Goal: Information Seeking & Learning: Learn about a topic

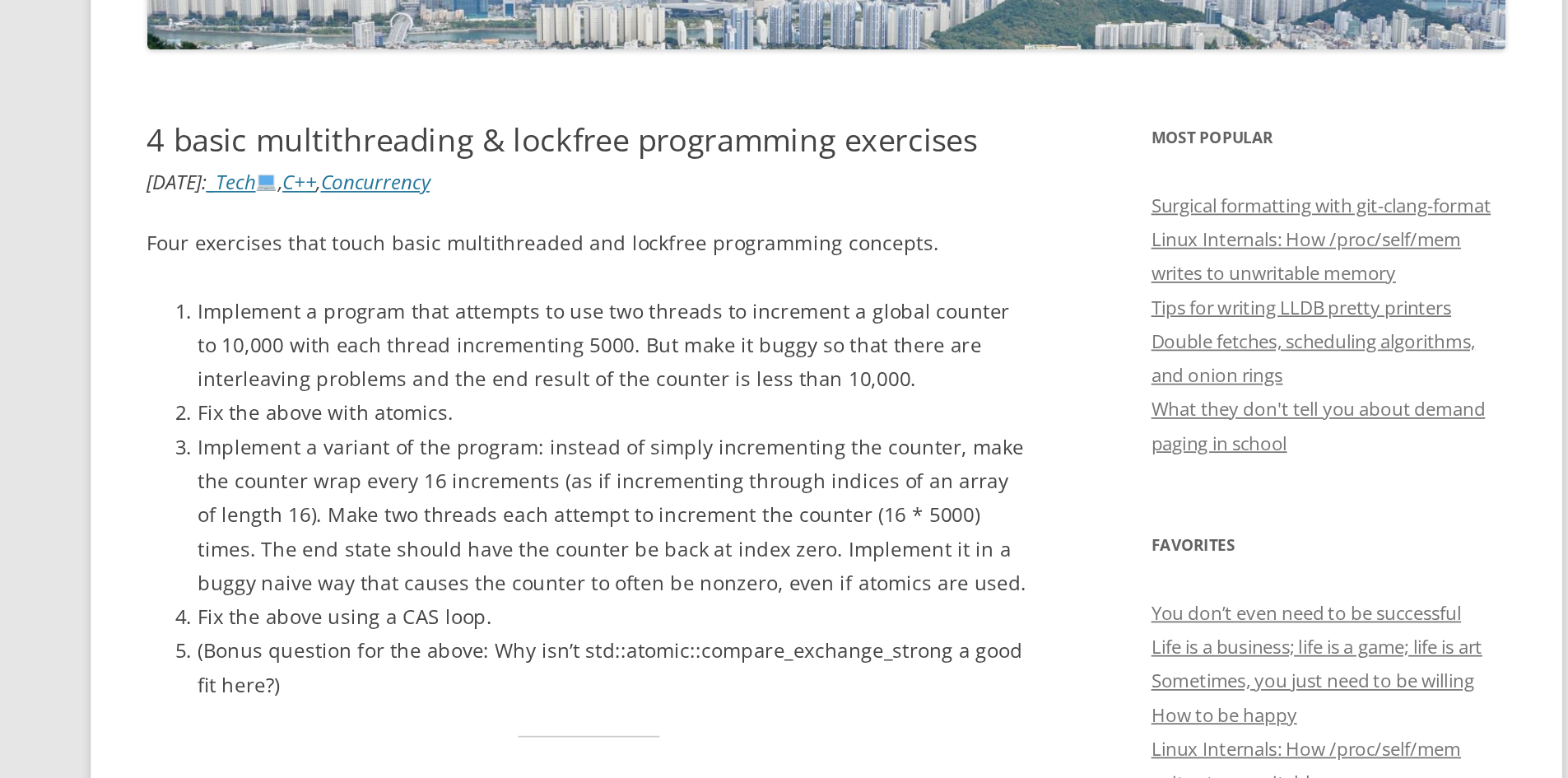
scroll to position [12, 0]
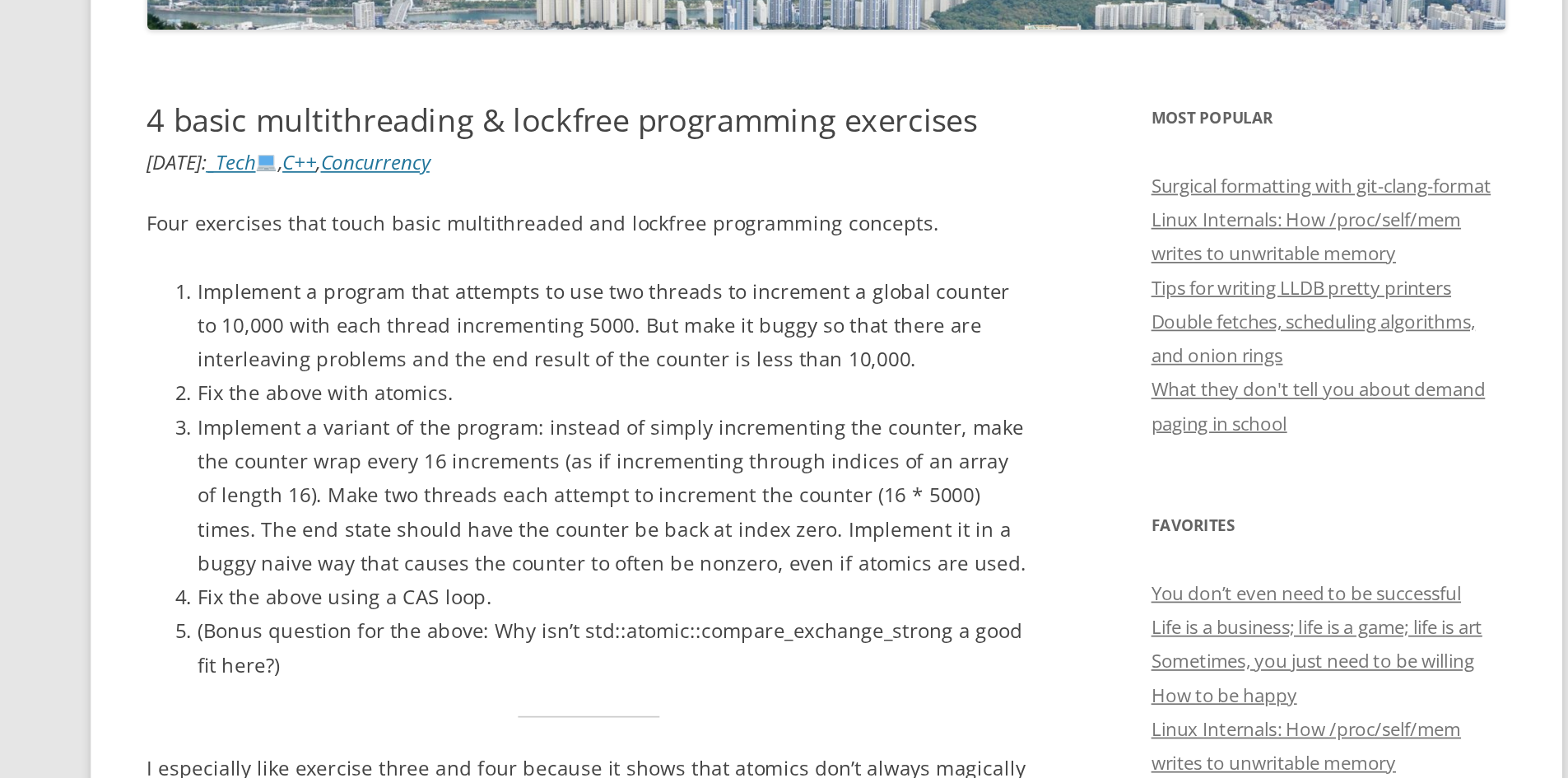
click at [610, 502] on li "Implement a program that attempts to use two threads to increment a global coun…" at bounding box center [661, 514] width 484 height 59
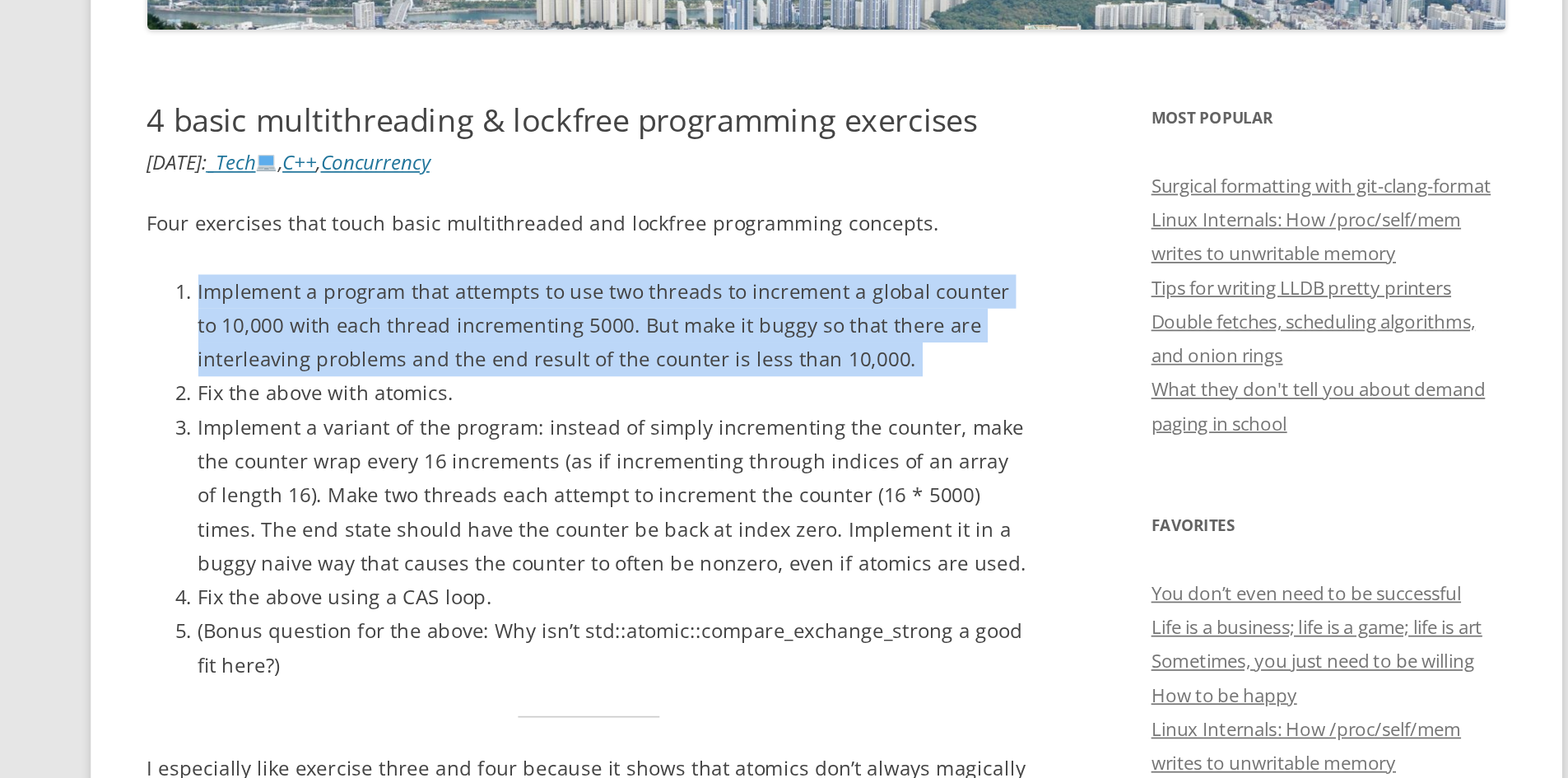
click at [610, 502] on li "Implement a program that attempts to use two threads to increment a global coun…" at bounding box center [661, 514] width 484 height 59
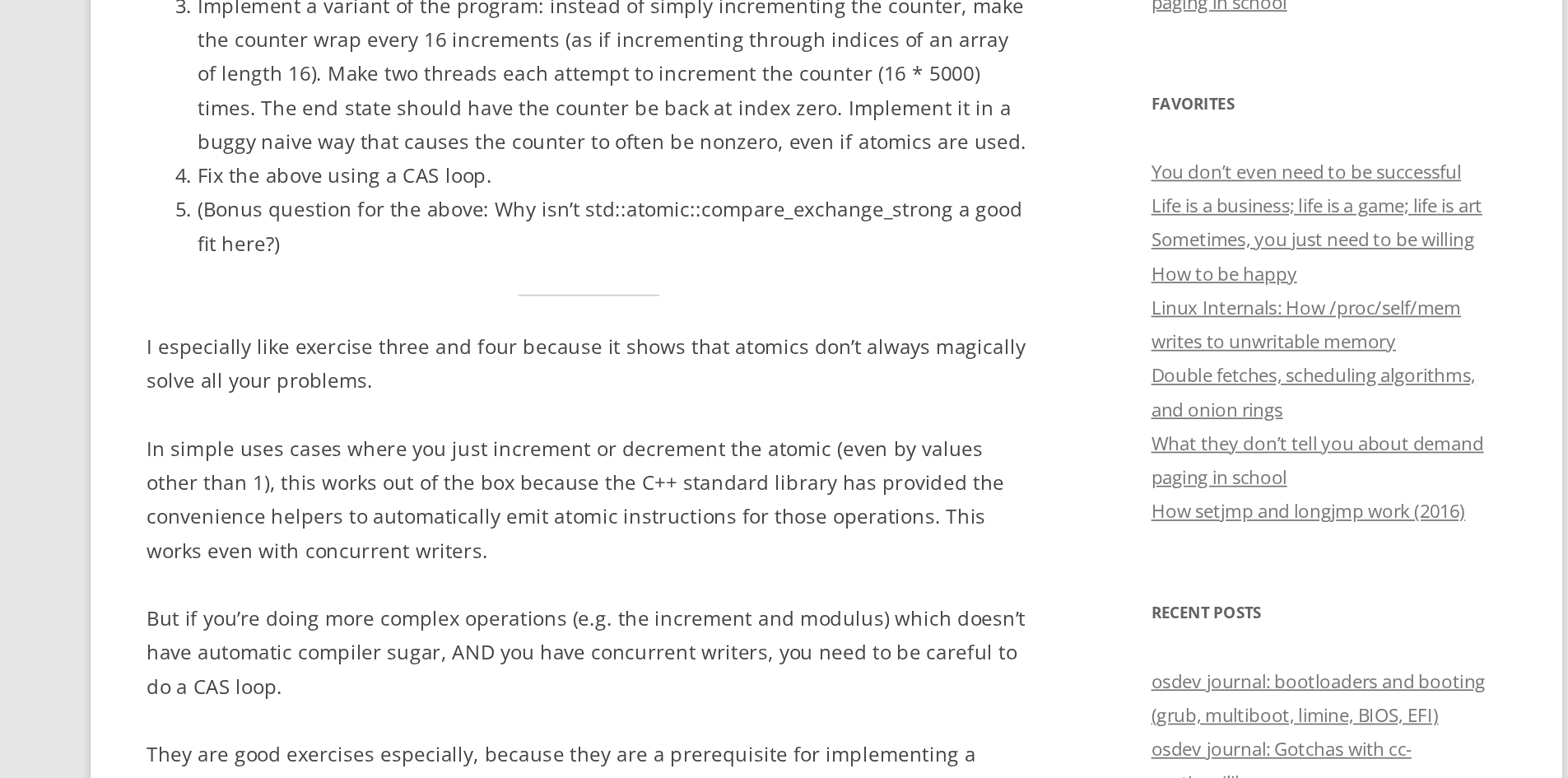
scroll to position [258, 0]
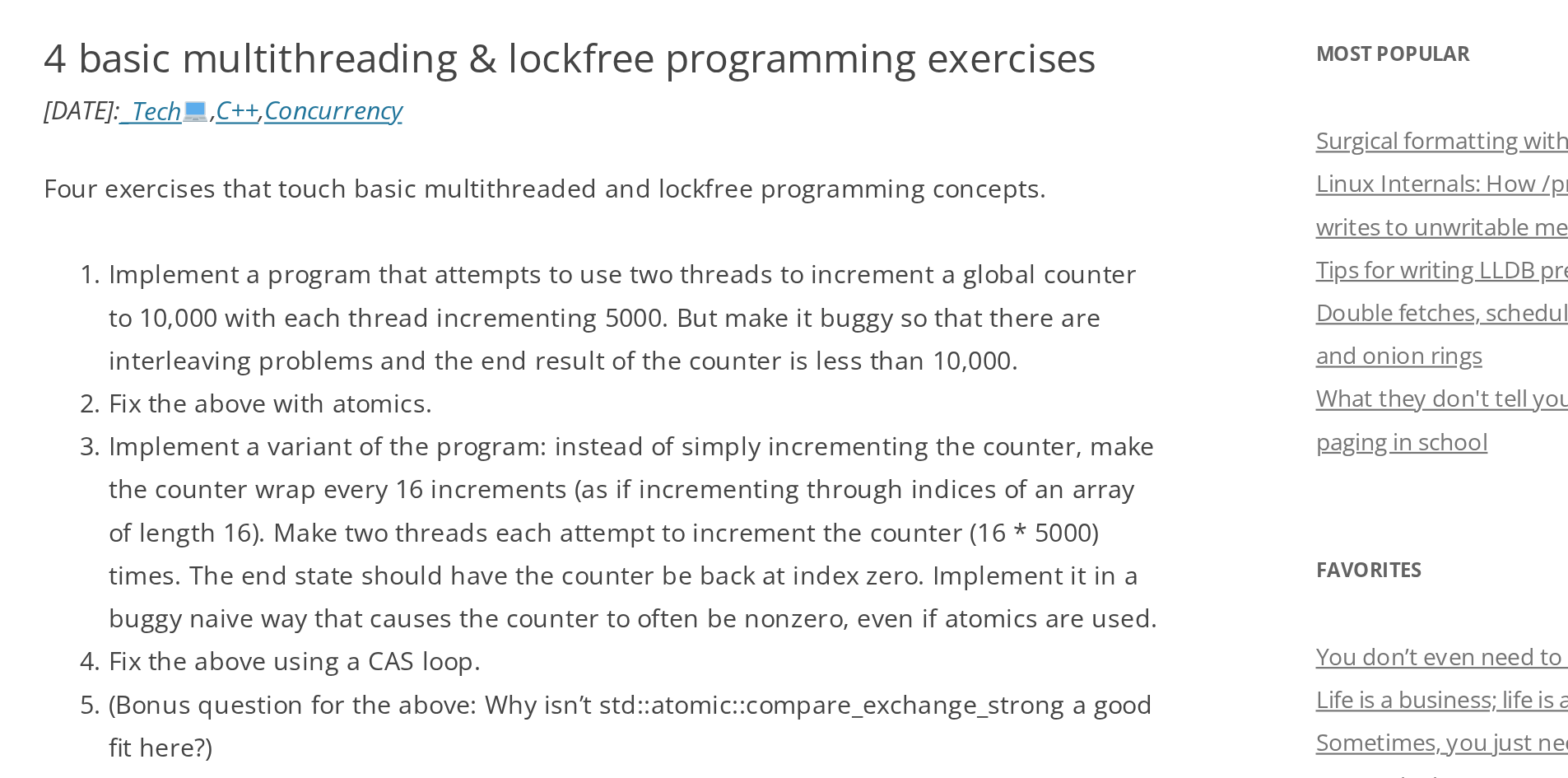
click at [564, 255] on li "Implement a program that attempts to use two threads to increment a global coun…" at bounding box center [661, 267] width 484 height 59
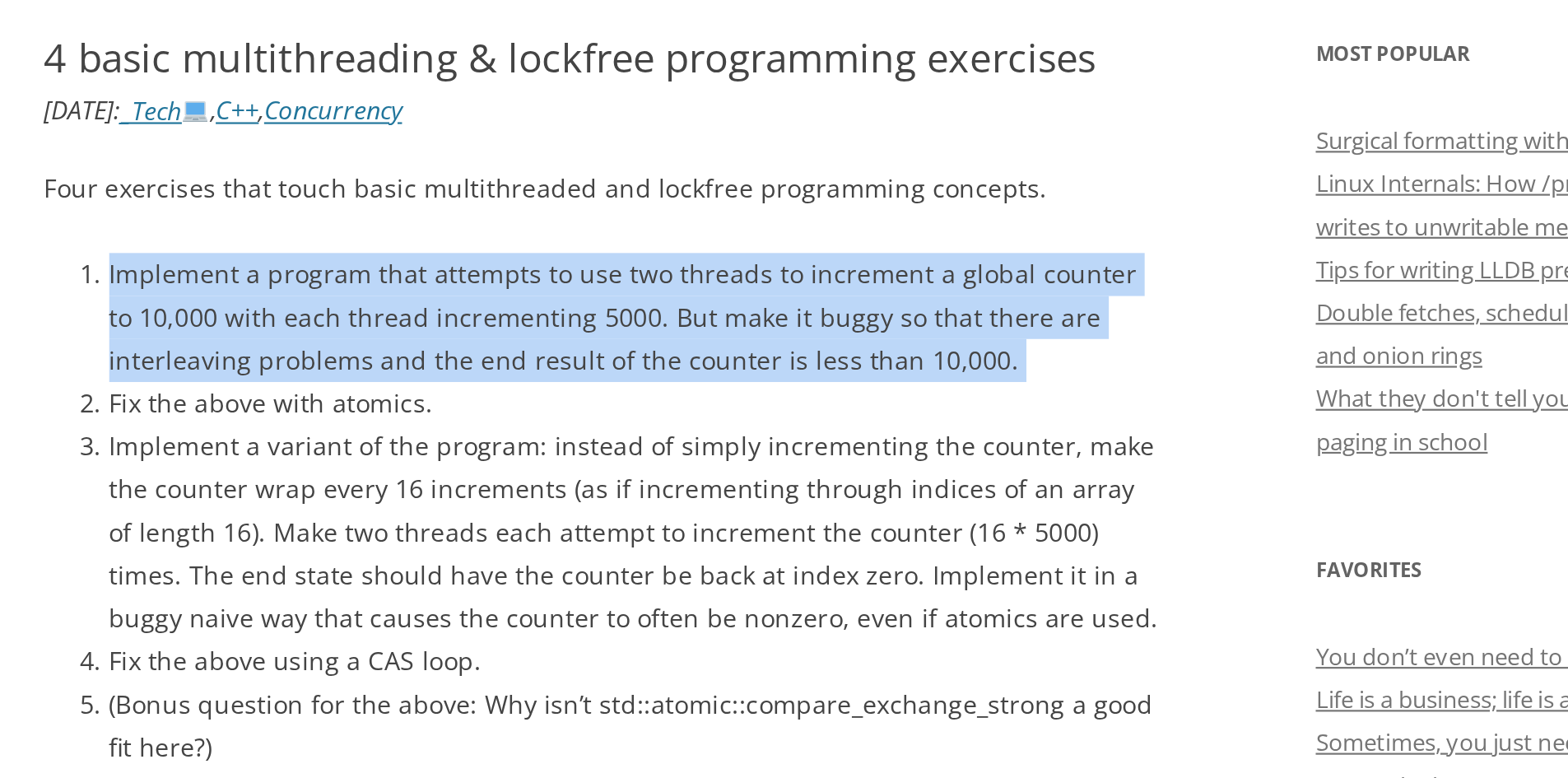
click at [564, 255] on li "Implement a program that attempts to use two threads to increment a global coun…" at bounding box center [661, 267] width 484 height 59
copy ol "Implement a program that attempts to use two threads to increment a global coun…"
